Goal: Navigation & Orientation: Understand site structure

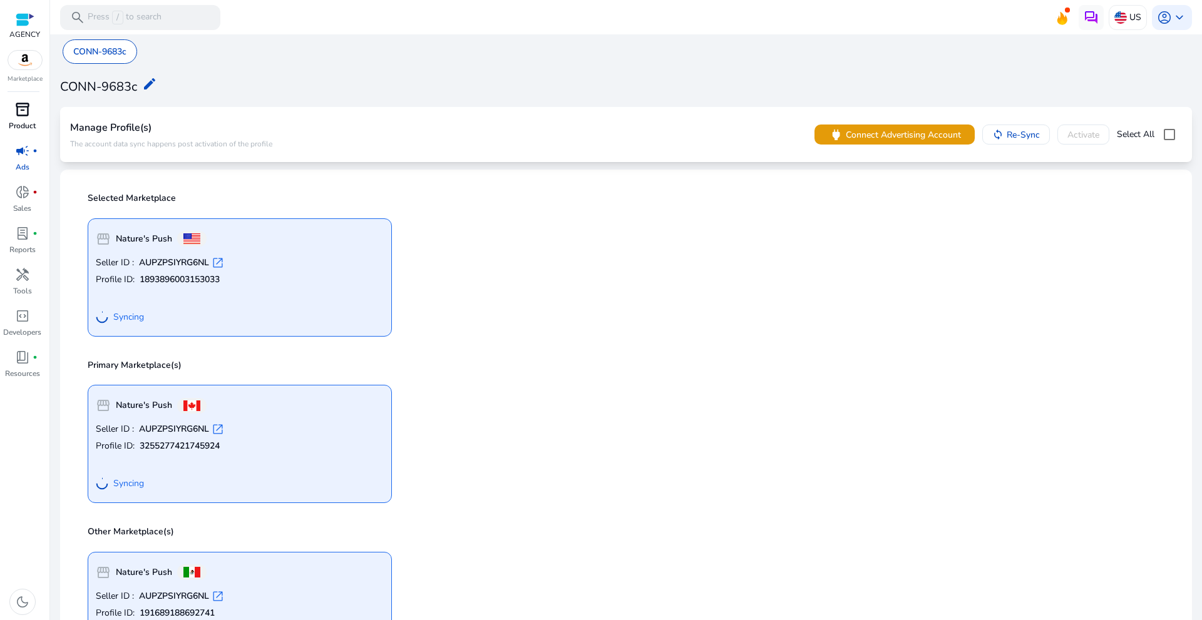
click at [29, 113] on span "inventory_2" at bounding box center [22, 109] width 15 height 15
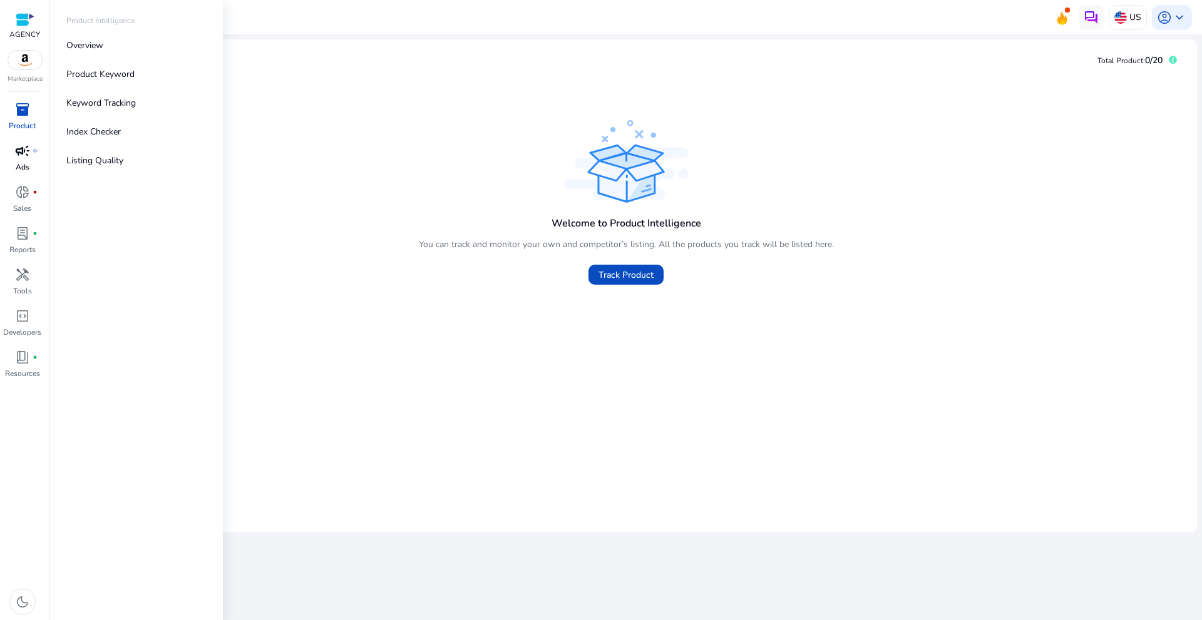
click at [16, 155] on span "campaign" at bounding box center [22, 150] width 15 height 15
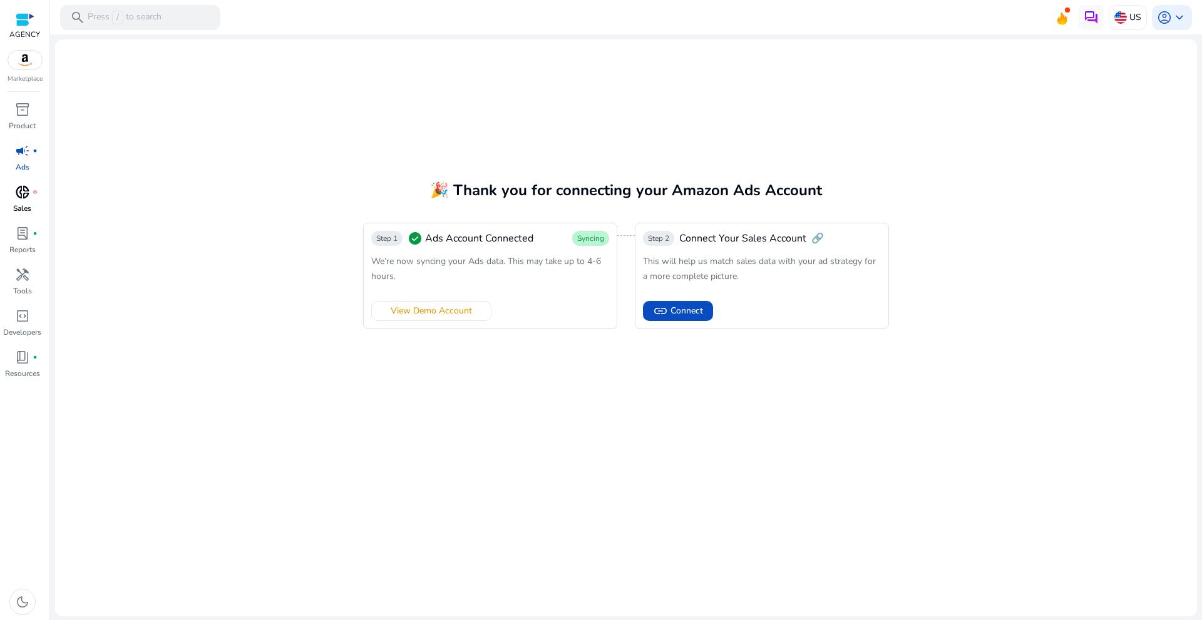
click at [16, 198] on span "donut_small" at bounding box center [22, 192] width 15 height 15
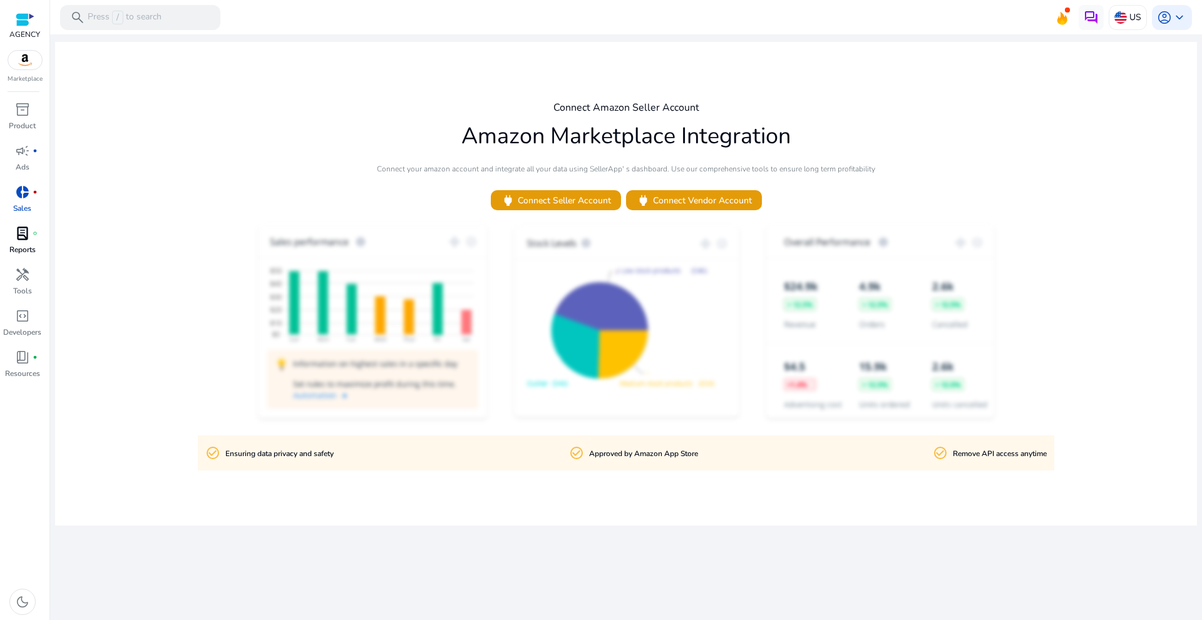
click at [26, 254] on p "Reports" at bounding box center [22, 249] width 26 height 11
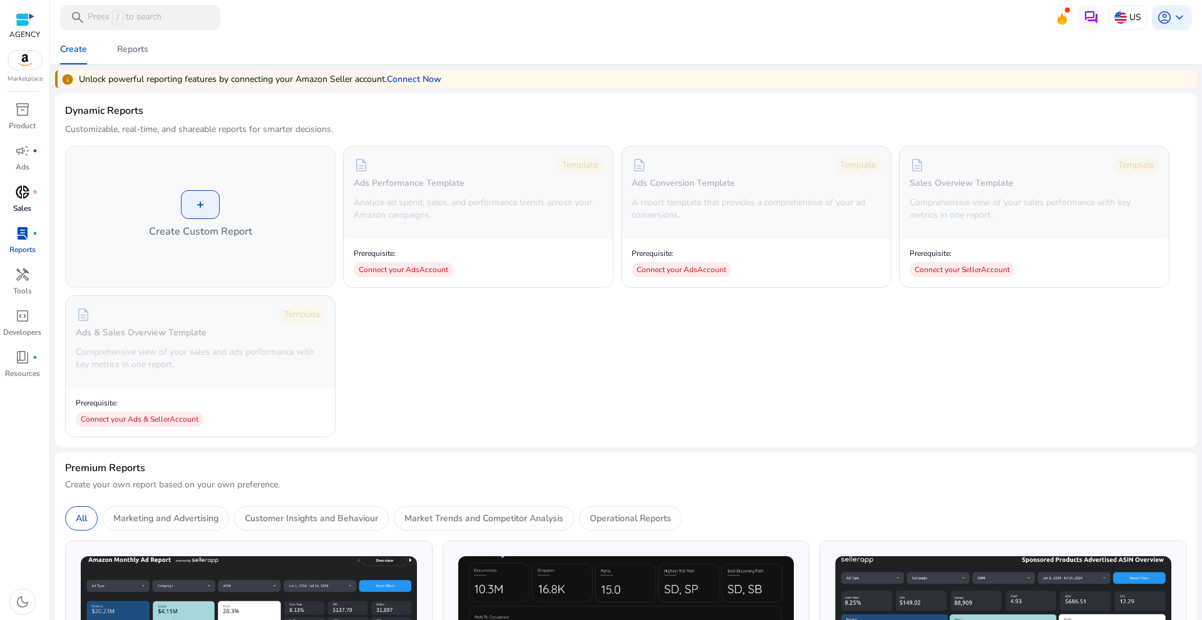
click at [16, 192] on span "donut_small" at bounding box center [22, 192] width 15 height 15
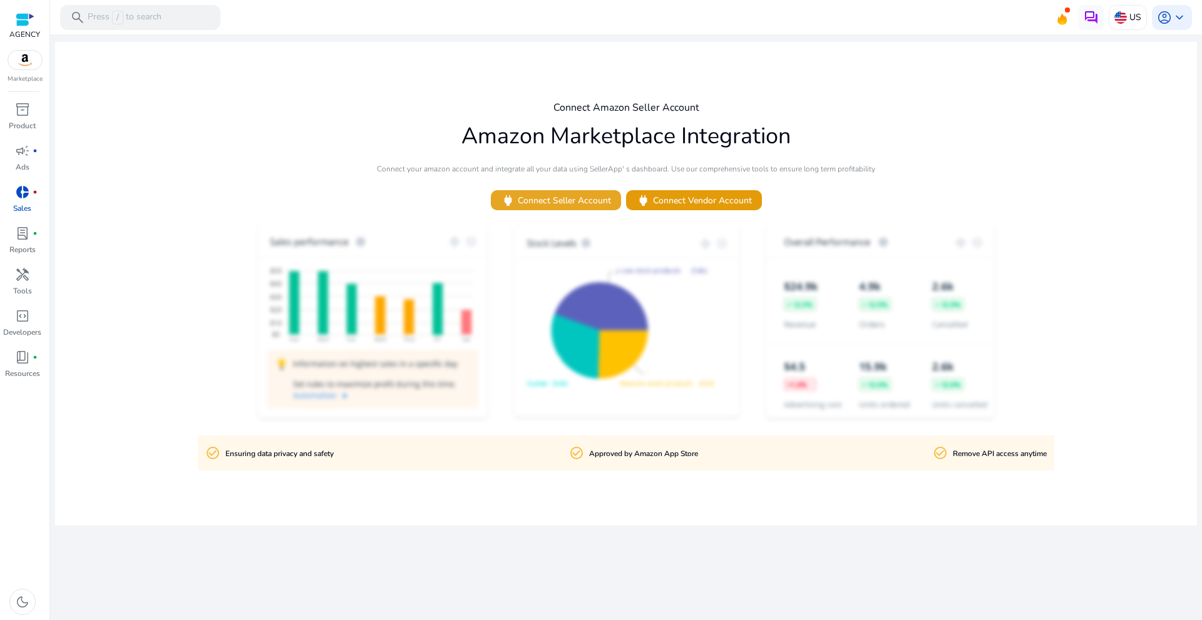
click at [528, 198] on span "power Connect Seller Account" at bounding box center [556, 200] width 110 height 14
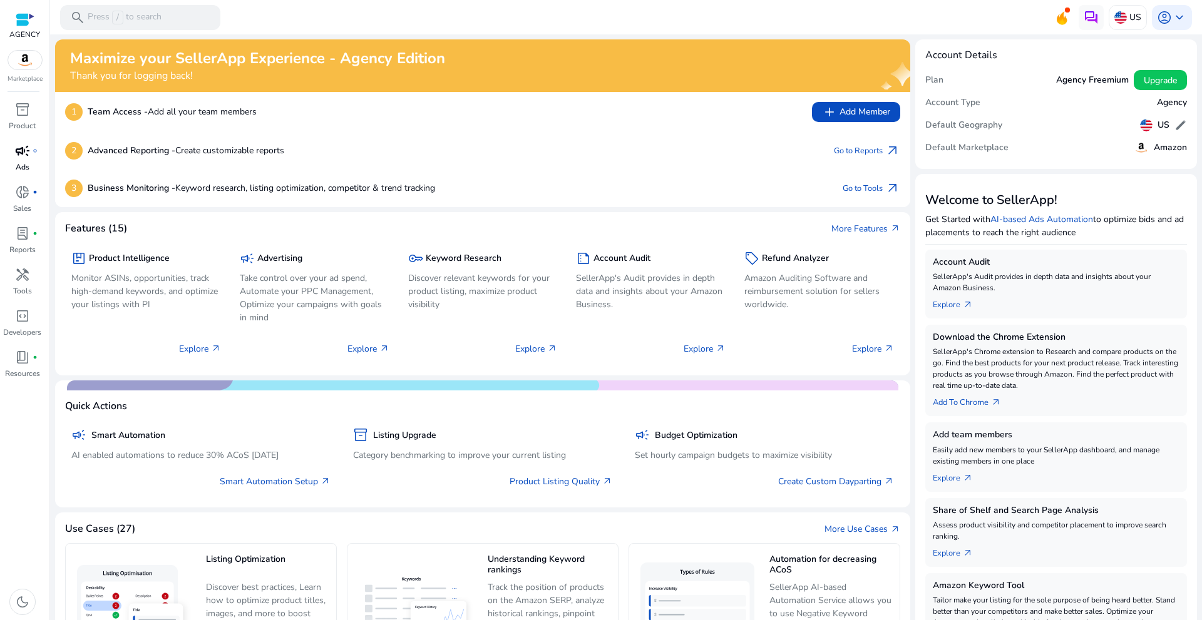
click at [28, 164] on p "Ads" at bounding box center [23, 166] width 14 height 11
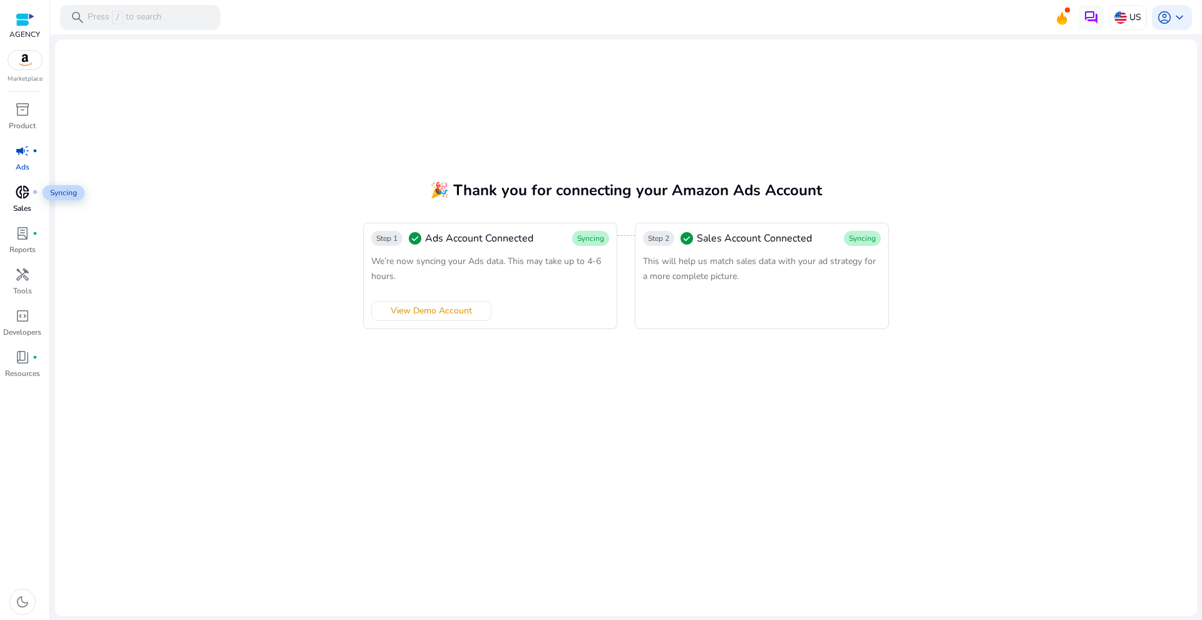
click at [21, 192] on span "donut_small" at bounding box center [22, 192] width 15 height 15
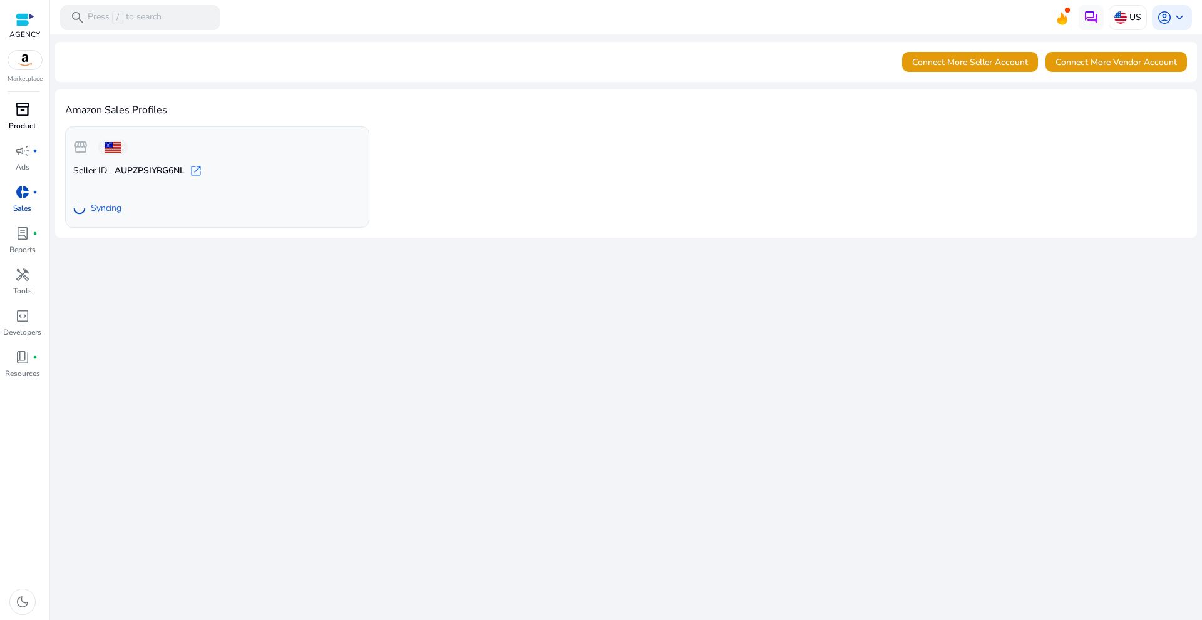
click at [19, 117] on span "inventory_2" at bounding box center [22, 109] width 15 height 15
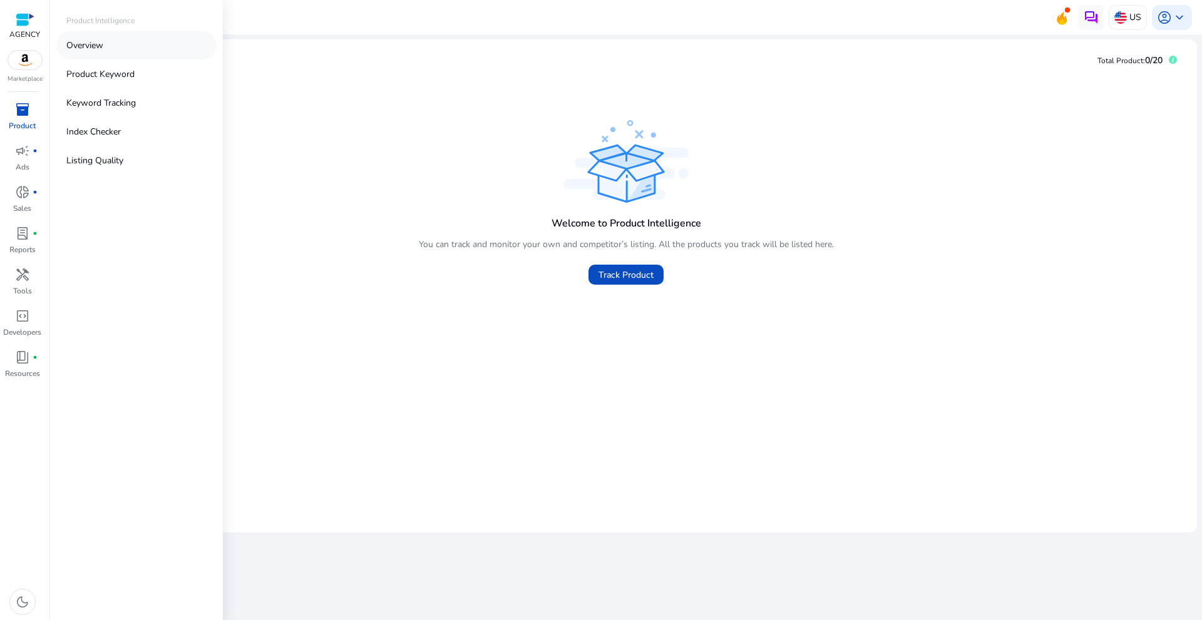
click at [95, 46] on p "Overview" at bounding box center [84, 45] width 37 height 13
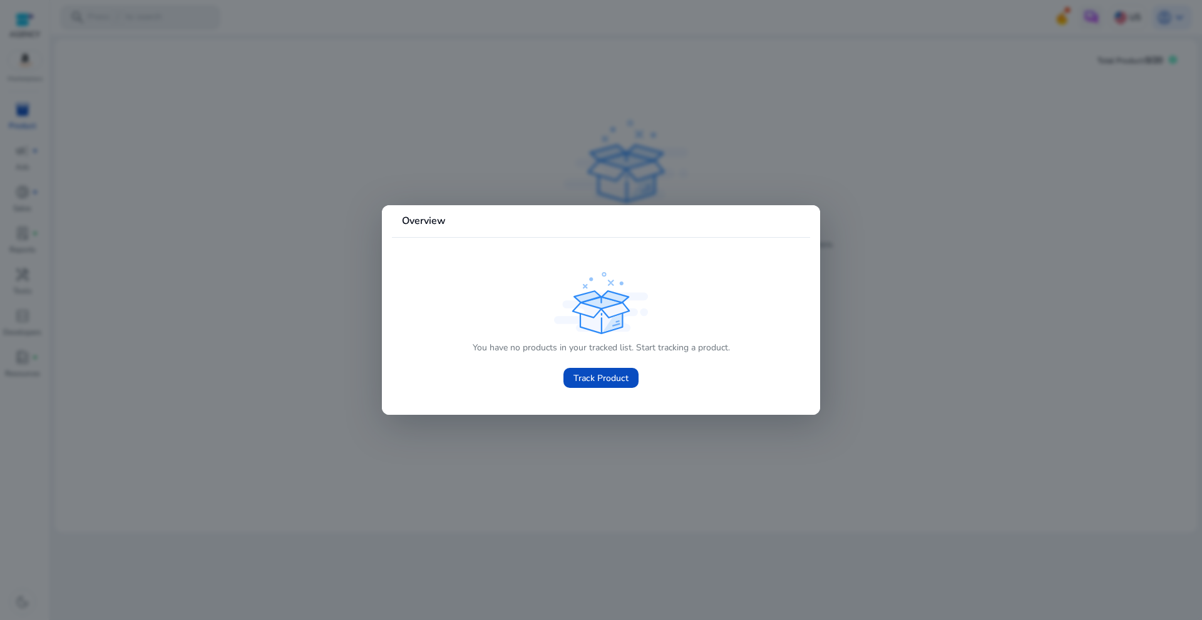
drag, startPoint x: 252, startPoint y: 242, endPoint x: 213, endPoint y: 230, distance: 40.6
click at [248, 238] on div at bounding box center [601, 310] width 1202 height 620
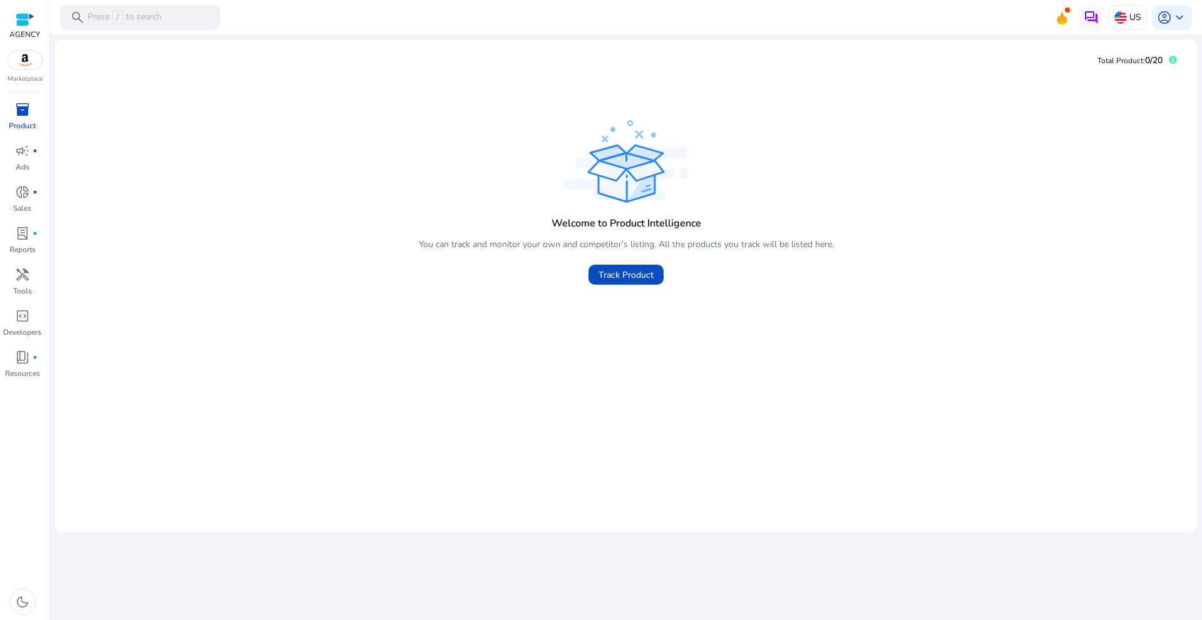
click at [23, 60] on img at bounding box center [25, 60] width 34 height 19
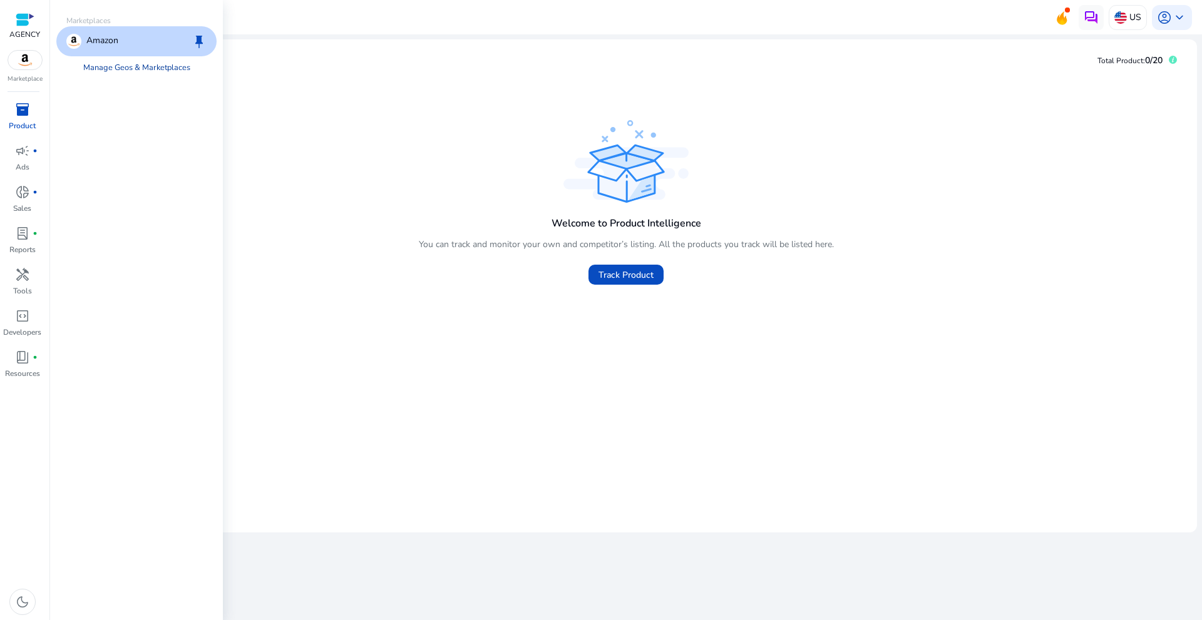
click at [123, 65] on link "Manage Geos & Marketplaces" at bounding box center [136, 67] width 127 height 23
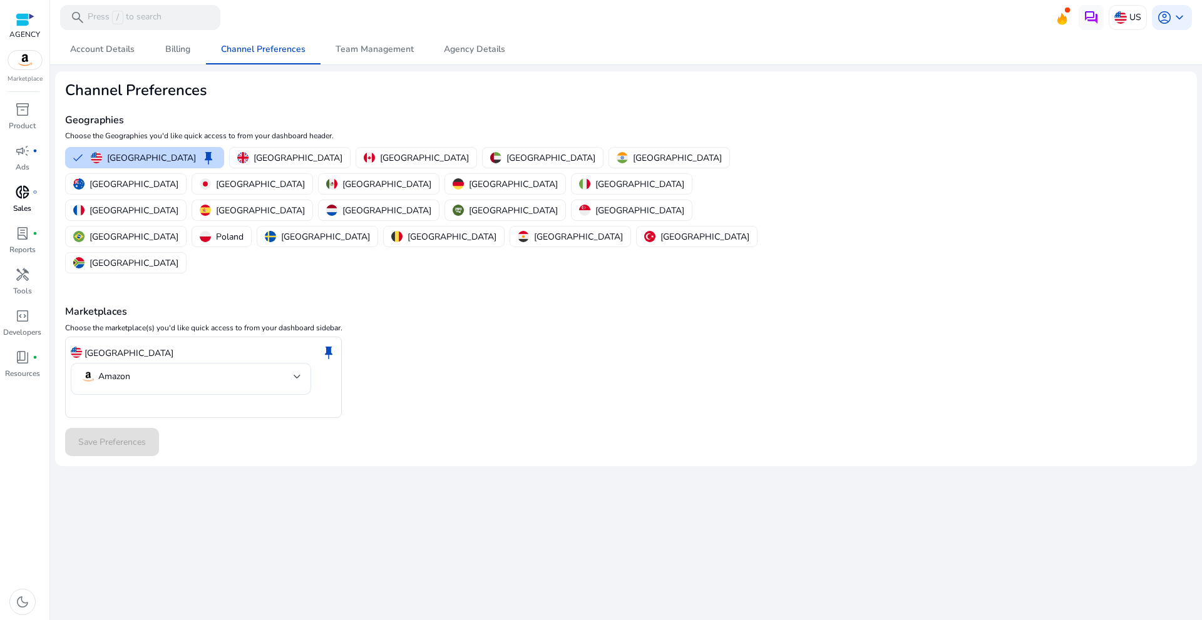
click at [26, 201] on div "donut_small fiber_manual_record" at bounding box center [22, 192] width 35 height 20
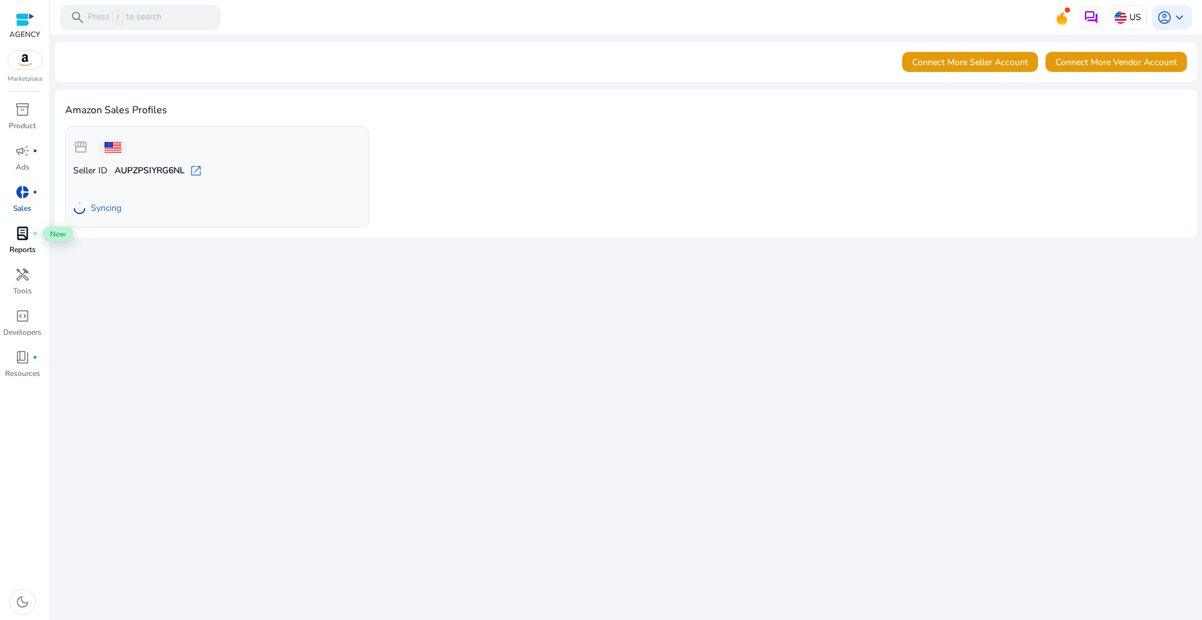
click at [31, 240] on div "lab_profile fiber_manual_record" at bounding box center [22, 233] width 35 height 20
click at [30, 279] on div "handyman" at bounding box center [22, 275] width 35 height 20
click at [22, 321] on span "code_blocks" at bounding box center [22, 316] width 15 height 15
click at [28, 155] on span "campaign" at bounding box center [22, 150] width 15 height 15
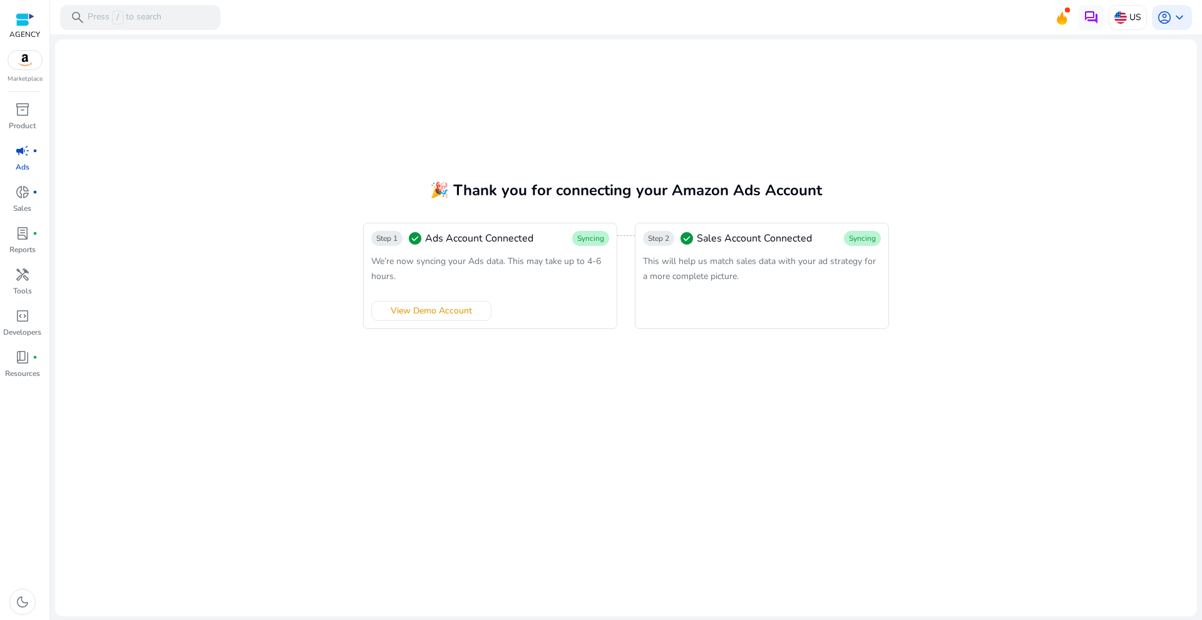
click at [28, 24] on div at bounding box center [25, 20] width 19 height 14
